Goal: Information Seeking & Learning: Learn about a topic

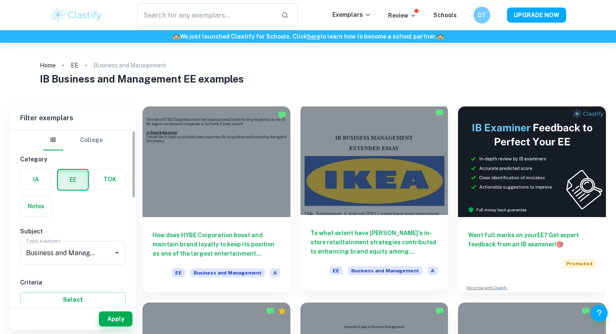
click at [376, 168] on div at bounding box center [375, 159] width 148 height 111
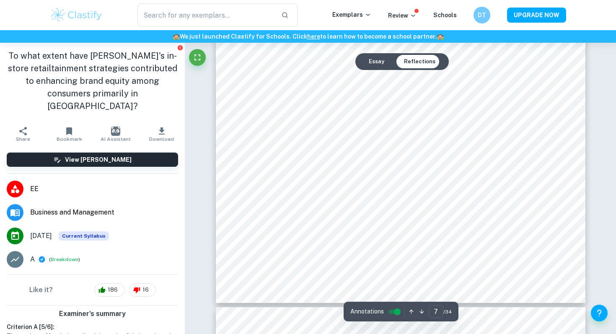
type input "8"
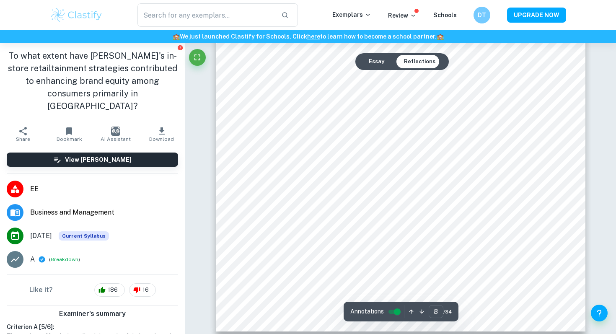
scroll to position [4028, 0]
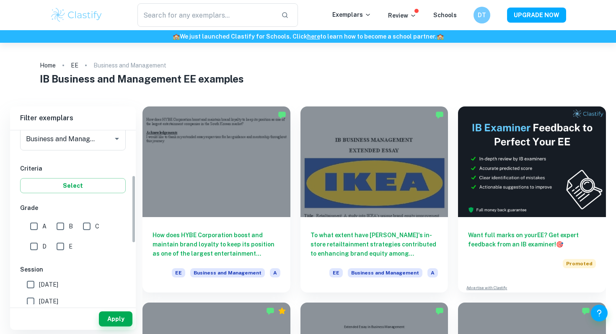
scroll to position [115, 0]
click at [37, 219] on input "A" at bounding box center [34, 225] width 17 height 17
checkbox input "true"
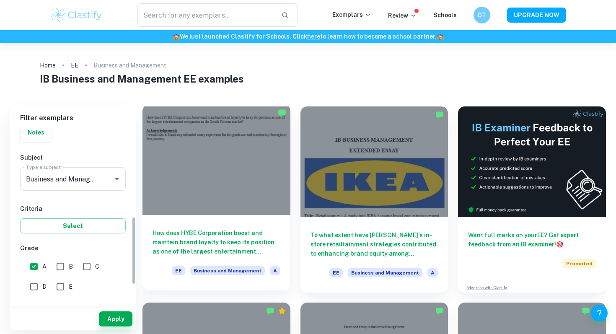
scroll to position [52, 0]
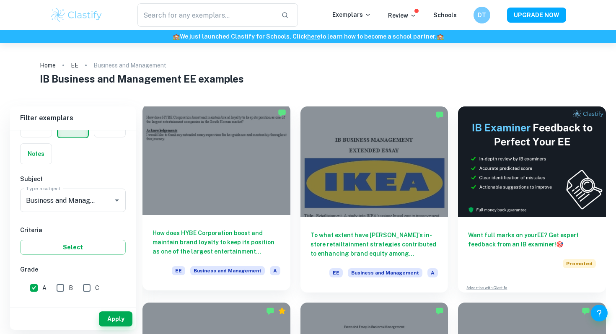
click at [232, 172] on div at bounding box center [217, 159] width 148 height 111
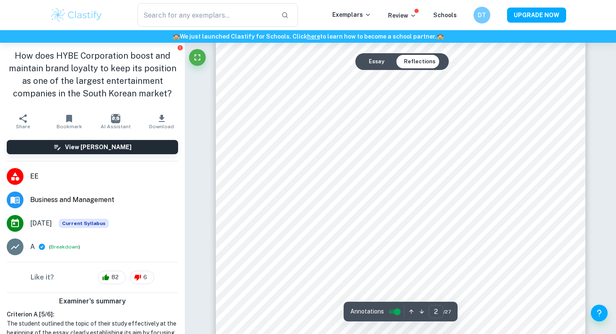
scroll to position [683, 0]
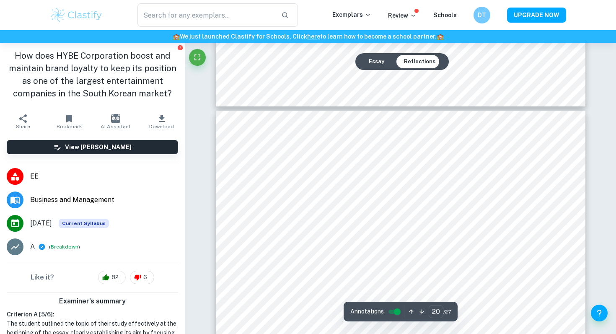
type input "19"
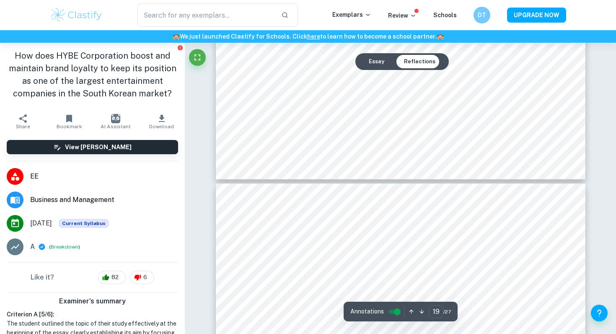
scroll to position [10097, 0]
